Goal: Transaction & Acquisition: Purchase product/service

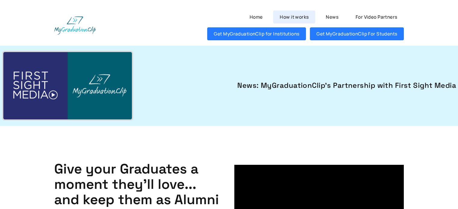
click at [283, 15] on link "How it works" at bounding box center [294, 17] width 42 height 13
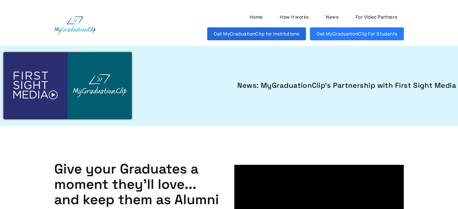
click at [299, 32] on link "Get MyGraduationClip for Institutions" at bounding box center [256, 33] width 99 height 13
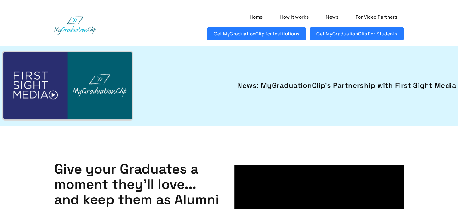
click at [334, 63] on div "News: MyGraduationClip's Partnership with First Sight Media" at bounding box center [229, 86] width 458 height 80
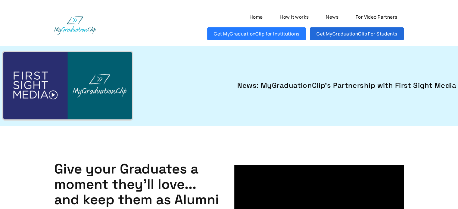
click at [331, 33] on link "Get MyGraduationClip For Students" at bounding box center [357, 33] width 94 height 13
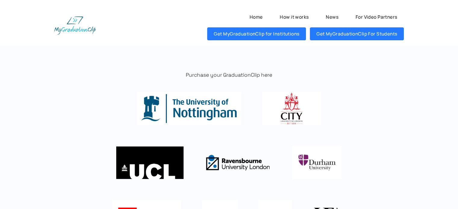
click at [446, 148] on div "Purchase your GraduationClip here" at bounding box center [229, 179] width 458 height 267
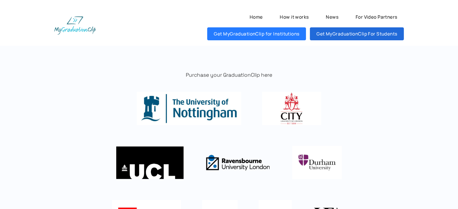
click at [358, 33] on link "Get MyGraduationClip For Students" at bounding box center [357, 33] width 94 height 13
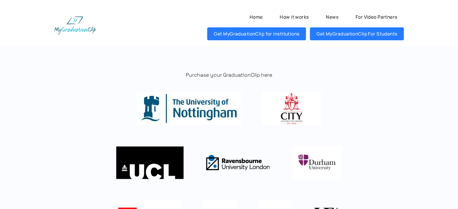
scroll to position [150, 0]
